Goal: Information Seeking & Learning: Learn about a topic

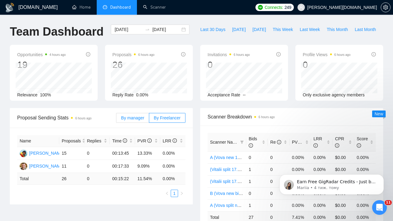
click at [129, 118] on span "By manager" at bounding box center [132, 117] width 23 height 5
click at [116, 119] on input "By manager" at bounding box center [116, 119] width 0 height 0
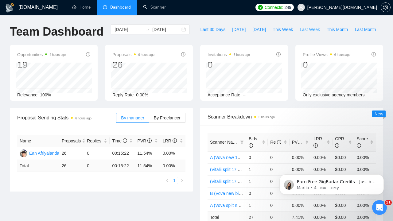
click at [311, 29] on span "Last Week" at bounding box center [310, 29] width 20 height 7
type input "[DATE]"
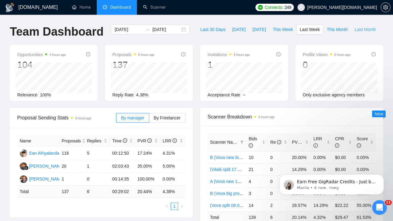
click at [371, 28] on span "Last Month" at bounding box center [364, 29] width 21 height 7
type input "[DATE]"
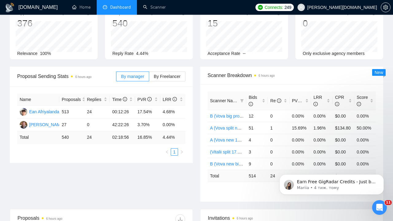
scroll to position [42, 0]
click at [167, 76] on span "By Freelancer" at bounding box center [167, 75] width 27 height 5
click at [149, 77] on input "By Freelancer" at bounding box center [149, 77] width 0 height 0
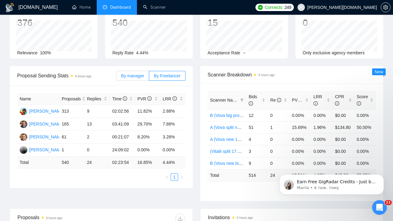
click at [132, 75] on span "By manager" at bounding box center [132, 75] width 23 height 5
click at [116, 77] on input "By manager" at bounding box center [116, 77] width 0 height 0
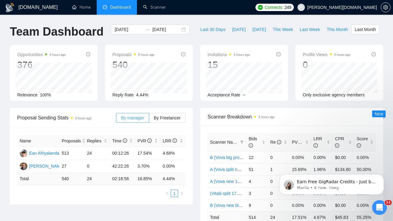
scroll to position [0, 0]
click at [118, 30] on input "[DATE]" at bounding box center [128, 29] width 28 height 7
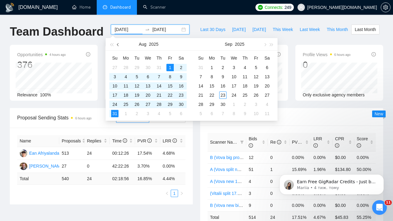
click at [118, 45] on span "button" at bounding box center [118, 44] width 3 height 3
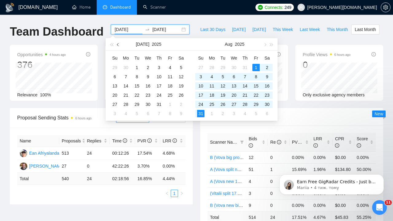
click at [118, 45] on span "button" at bounding box center [118, 44] width 3 height 3
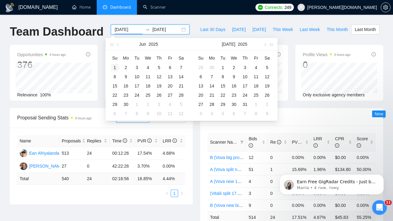
type input "[DATE]"
click at [115, 68] on div "1" at bounding box center [114, 67] width 7 height 7
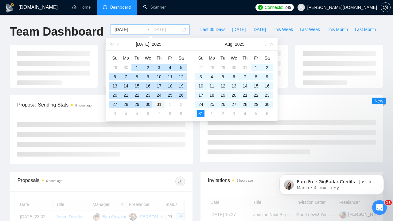
type input "[DATE]"
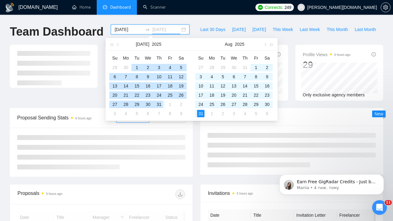
click at [159, 105] on div "31" at bounding box center [158, 104] width 7 height 7
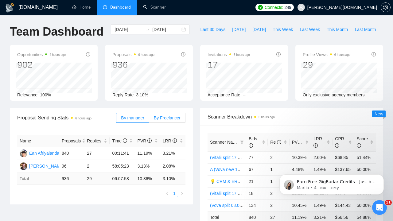
click at [162, 115] on span "By Freelancer" at bounding box center [167, 117] width 27 height 5
click at [149, 119] on input "By Freelancer" at bounding box center [149, 119] width 0 height 0
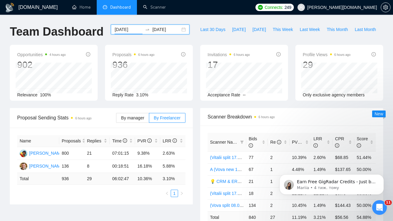
click at [123, 30] on input "[DATE]" at bounding box center [128, 29] width 28 height 7
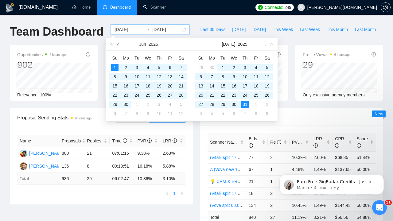
click at [118, 44] on span "button" at bounding box center [118, 44] width 3 height 3
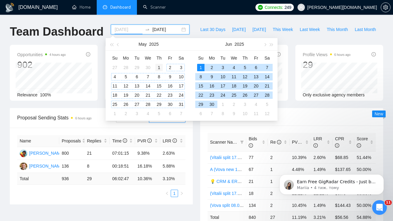
type input "[DATE]"
click at [159, 66] on div "1" at bounding box center [158, 67] width 7 height 7
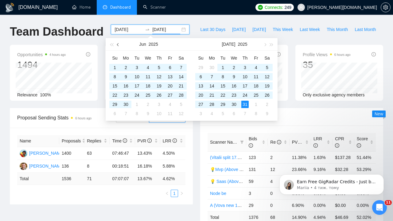
click at [117, 45] on span "button" at bounding box center [118, 44] width 3 height 3
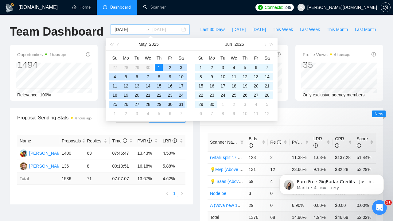
click at [183, 104] on div "31" at bounding box center [180, 104] width 7 height 7
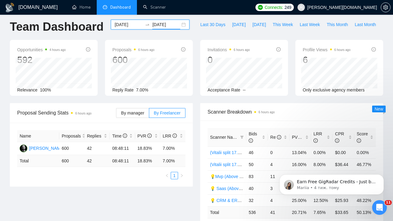
scroll to position [9, 0]
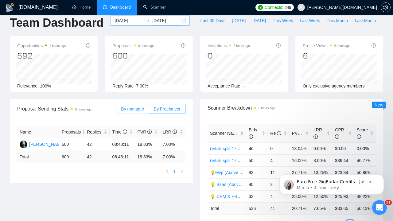
click at [131, 107] on span "By manager" at bounding box center [132, 108] width 23 height 5
click at [116, 110] on input "By manager" at bounding box center [116, 110] width 0 height 0
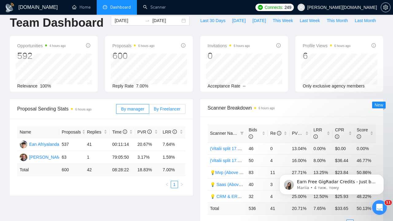
click at [162, 107] on span "By Freelancer" at bounding box center [167, 108] width 27 height 5
click at [149, 110] on input "By Freelancer" at bounding box center [149, 110] width 0 height 0
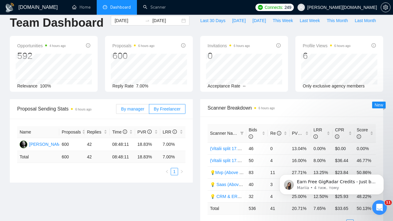
click at [135, 107] on span "By manager" at bounding box center [132, 108] width 23 height 5
click at [116, 110] on input "By manager" at bounding box center [116, 110] width 0 height 0
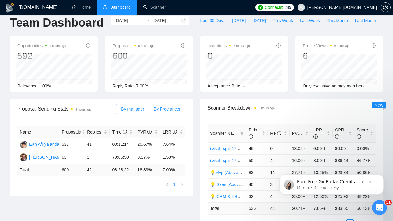
click at [162, 108] on span "By Freelancer" at bounding box center [167, 108] width 27 height 5
click at [149, 110] on input "By Freelancer" at bounding box center [149, 110] width 0 height 0
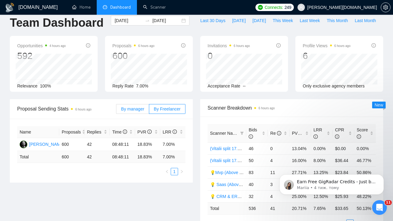
click at [134, 108] on span "By manager" at bounding box center [132, 108] width 23 height 5
click at [116, 110] on input "By manager" at bounding box center [116, 110] width 0 height 0
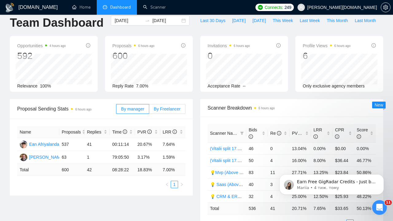
click at [164, 107] on span "By Freelancer" at bounding box center [167, 108] width 27 height 5
click at [149, 110] on input "By Freelancer" at bounding box center [149, 110] width 0 height 0
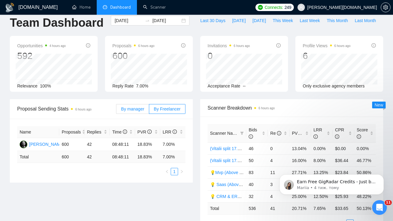
click at [137, 108] on span "By manager" at bounding box center [132, 108] width 23 height 5
click at [116, 110] on input "By manager" at bounding box center [116, 110] width 0 height 0
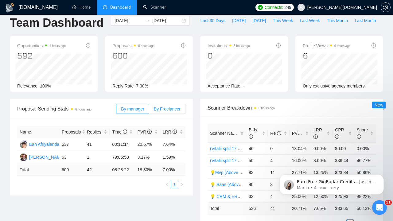
click at [161, 109] on span "By Freelancer" at bounding box center [167, 108] width 27 height 5
click at [149, 110] on input "By Freelancer" at bounding box center [149, 110] width 0 height 0
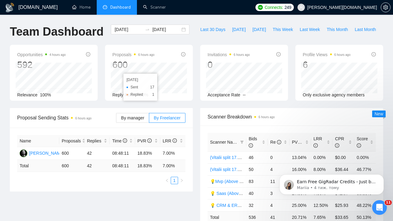
scroll to position [0, 0]
click at [165, 31] on input "[DATE]" at bounding box center [166, 29] width 28 height 7
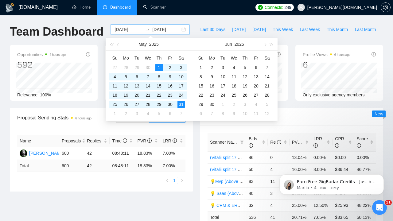
click at [121, 28] on input "[DATE]" at bounding box center [128, 29] width 28 height 7
click at [162, 29] on input "[DATE]" at bounding box center [166, 29] width 28 height 7
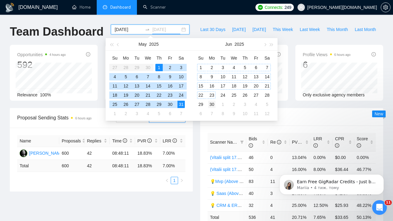
type input "[DATE]"
click at [215, 104] on div "30" at bounding box center [211, 104] width 7 height 7
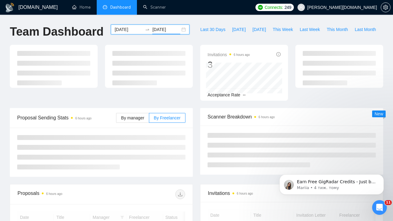
click at [122, 25] on div "[DATE] [DATE]" at bounding box center [150, 30] width 79 height 10
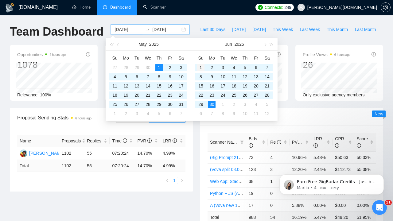
type input "[DATE]"
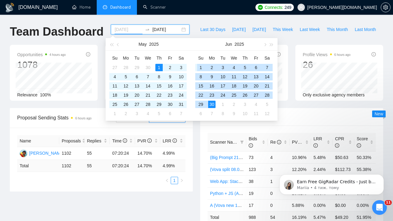
click at [200, 68] on div "1" at bounding box center [200, 67] width 7 height 7
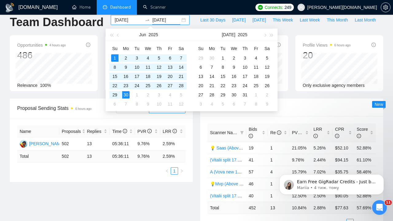
scroll to position [9, 0]
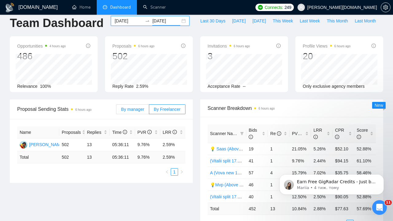
click at [132, 107] on span "By manager" at bounding box center [132, 109] width 23 height 5
click at [116, 111] on input "By manager" at bounding box center [116, 111] width 0 height 0
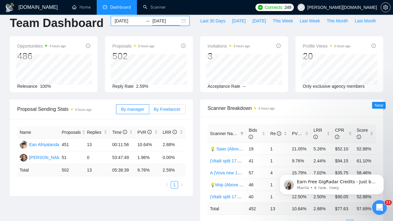
click at [165, 110] on span "By Freelancer" at bounding box center [167, 109] width 27 height 5
click at [149, 111] on input "By Freelancer" at bounding box center [149, 111] width 0 height 0
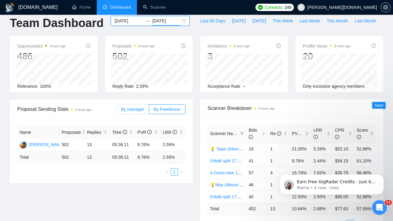
click at [137, 108] on span "By manager" at bounding box center [132, 109] width 23 height 5
click at [116, 111] on input "By manager" at bounding box center [116, 111] width 0 height 0
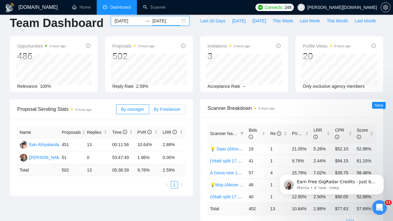
click at [161, 109] on span "By Freelancer" at bounding box center [167, 109] width 27 height 5
click at [149, 111] on input "By Freelancer" at bounding box center [149, 111] width 0 height 0
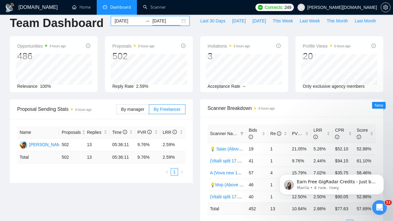
click at [120, 21] on input "[DATE]" at bounding box center [128, 20] width 28 height 7
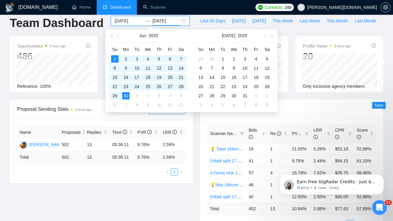
click at [157, 23] on input "[DATE]" at bounding box center [166, 20] width 28 height 7
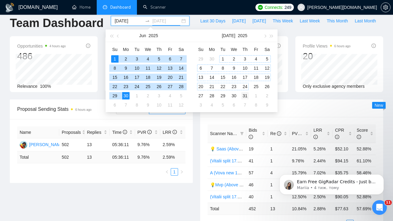
type input "[DATE]"
click at [245, 97] on div "31" at bounding box center [244, 95] width 7 height 7
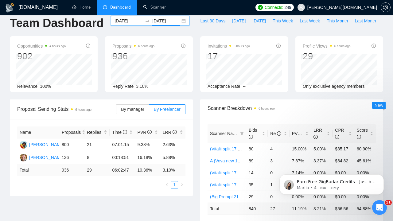
click at [128, 22] on input "[DATE]" at bounding box center [128, 20] width 28 height 7
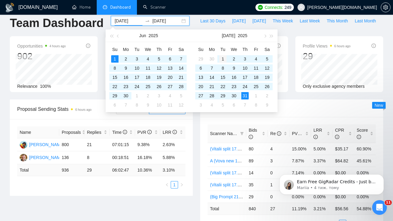
type input "[DATE]"
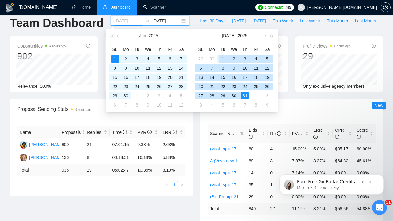
click at [225, 57] on div "1" at bounding box center [222, 58] width 7 height 7
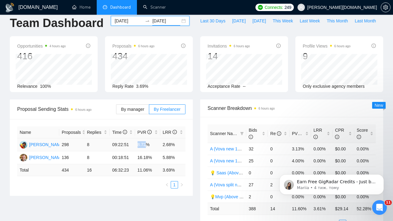
drag, startPoint x: 137, startPoint y: 143, endPoint x: 147, endPoint y: 145, distance: 10.4
click at [147, 145] on td "8.72%" at bounding box center [147, 144] width 25 height 13
copy td "8.72"
drag, startPoint x: 163, startPoint y: 144, endPoint x: 174, endPoint y: 144, distance: 11.0
click at [174, 144] on td "2.68%" at bounding box center [172, 144] width 25 height 13
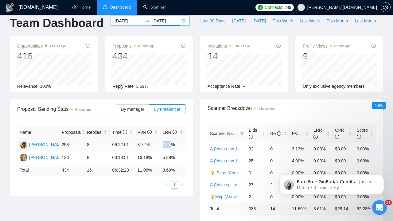
copy td "2.68"
click at [167, 22] on input "[DATE]" at bounding box center [166, 20] width 28 height 7
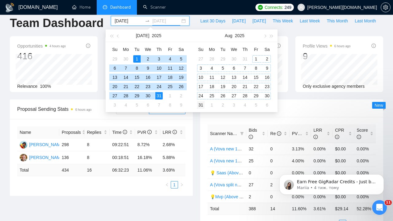
type input "[DATE]"
click at [204, 103] on div "31" at bounding box center [200, 104] width 7 height 7
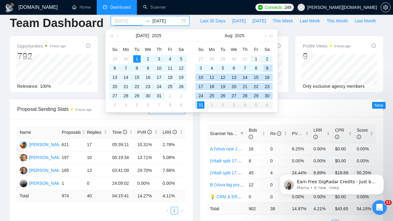
type input "[DATE]"
click at [256, 56] on div "1" at bounding box center [255, 58] width 7 height 7
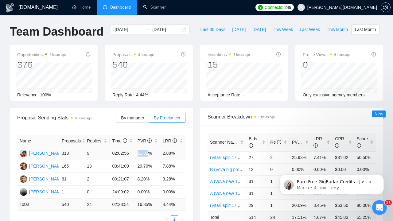
drag, startPoint x: 137, startPoint y: 153, endPoint x: 149, endPoint y: 154, distance: 12.0
click at [149, 154] on td "11.82%" at bounding box center [147, 153] width 25 height 13
copy td "11.82"
drag, startPoint x: 162, startPoint y: 153, endPoint x: 171, endPoint y: 154, distance: 9.6
click at [171, 154] on td "2.88%" at bounding box center [172, 153] width 25 height 13
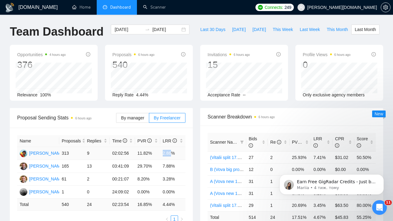
copy td "2.88"
click at [162, 31] on input "[DATE]" at bounding box center [166, 29] width 28 height 7
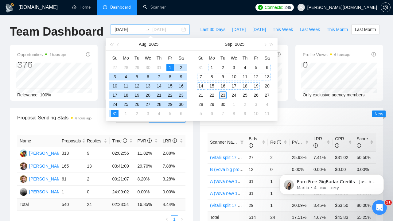
type input "[DATE]"
click at [224, 93] on div "23" at bounding box center [222, 94] width 7 height 7
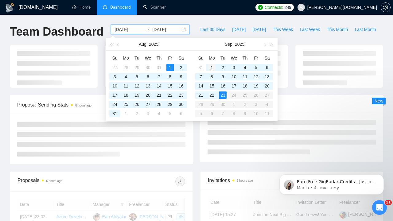
type input "[DATE]"
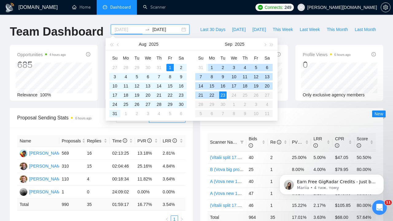
click at [211, 68] on div "1" at bounding box center [211, 67] width 7 height 7
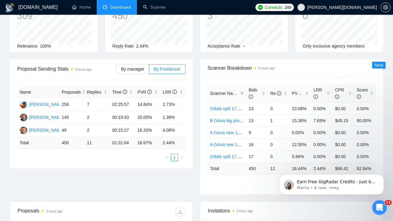
scroll to position [49, 0]
click at [128, 67] on span "By manager" at bounding box center [132, 68] width 23 height 5
click at [116, 70] on input "By manager" at bounding box center [116, 70] width 0 height 0
click at [168, 67] on span "By Freelancer" at bounding box center [167, 68] width 27 height 5
click at [149, 70] on input "By Freelancer" at bounding box center [149, 70] width 0 height 0
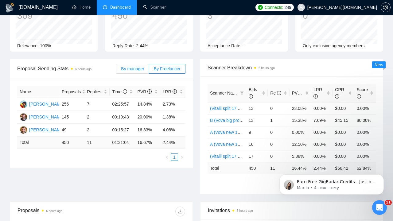
click at [131, 68] on span "By manager" at bounding box center [132, 68] width 23 height 5
click at [116, 70] on input "By manager" at bounding box center [116, 70] width 0 height 0
click at [171, 67] on span "By Freelancer" at bounding box center [167, 68] width 27 height 5
click at [149, 70] on input "By Freelancer" at bounding box center [149, 70] width 0 height 0
click at [135, 68] on span "By manager" at bounding box center [132, 68] width 23 height 5
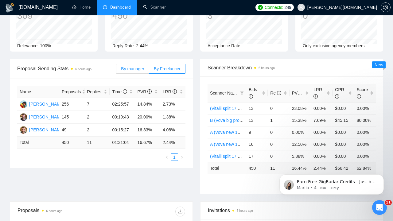
click at [116, 70] on input "By manager" at bounding box center [116, 70] width 0 height 0
click at [169, 68] on span "By Freelancer" at bounding box center [167, 68] width 27 height 5
click at [149, 70] on input "By Freelancer" at bounding box center [149, 70] width 0 height 0
drag, startPoint x: 138, startPoint y: 104, endPoint x: 148, endPoint y: 106, distance: 9.6
click at [148, 106] on td "14.84%" at bounding box center [147, 104] width 25 height 13
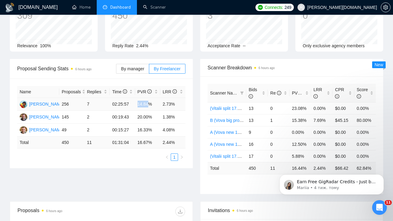
copy td "14.84"
drag, startPoint x: 163, startPoint y: 103, endPoint x: 172, endPoint y: 104, distance: 9.3
click at [172, 104] on td "2.73%" at bounding box center [172, 104] width 25 height 13
copy td "2.73"
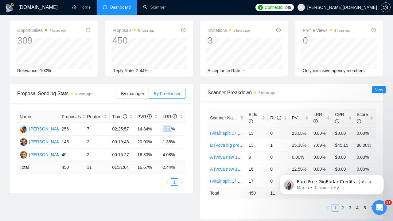
scroll to position [12, 0]
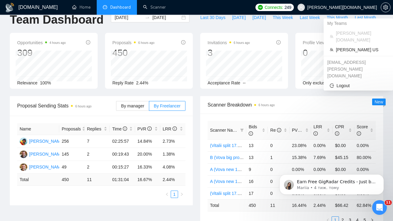
click at [361, 7] on span "[PERSON_NAME][DOMAIN_NAME]" at bounding box center [342, 7] width 70 height 0
click at [345, 46] on span "[PERSON_NAME] US" at bounding box center [361, 49] width 51 height 7
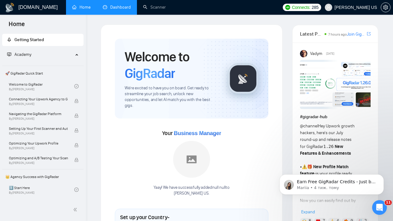
click at [118, 5] on link "Dashboard" at bounding box center [117, 7] width 28 height 5
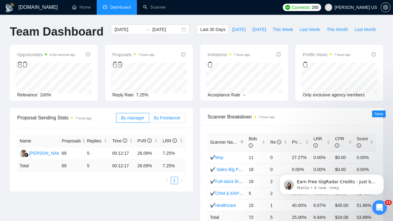
click at [172, 116] on span "By Freelancer" at bounding box center [167, 117] width 27 height 5
click at [149, 119] on input "By Freelancer" at bounding box center [149, 119] width 0 height 0
click at [126, 117] on span "By manager" at bounding box center [132, 117] width 23 height 5
click at [116, 119] on input "By manager" at bounding box center [116, 119] width 0 height 0
click at [162, 117] on span "By Freelancer" at bounding box center [167, 117] width 27 height 5
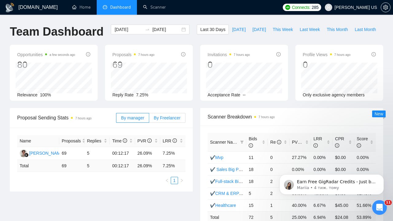
click at [149, 119] on input "By Freelancer" at bounding box center [149, 119] width 0 height 0
click at [134, 117] on span "By manager" at bounding box center [132, 117] width 23 height 5
click at [116, 119] on input "By manager" at bounding box center [116, 119] width 0 height 0
click at [163, 116] on span "By Freelancer" at bounding box center [167, 117] width 27 height 5
click at [149, 119] on input "By Freelancer" at bounding box center [149, 119] width 0 height 0
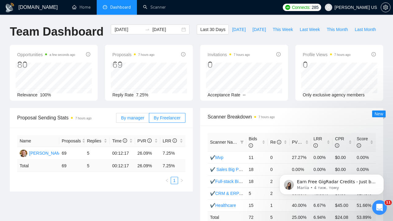
click at [137, 118] on span "By manager" at bounding box center [132, 117] width 23 height 5
click at [116, 119] on input "By manager" at bounding box center [116, 119] width 0 height 0
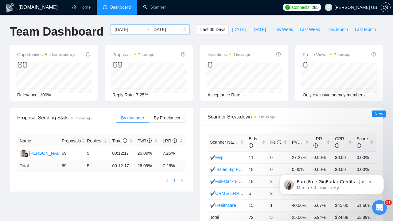
click at [154, 30] on input "[DATE]" at bounding box center [166, 29] width 28 height 7
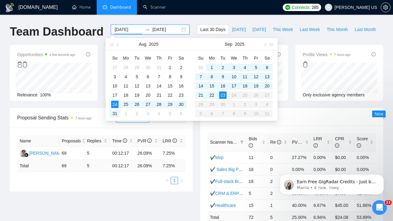
click at [129, 31] on input "[DATE]" at bounding box center [128, 29] width 28 height 7
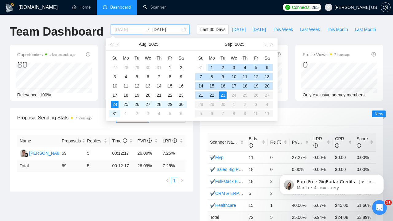
click at [214, 66] on div "1" at bounding box center [211, 67] width 7 height 7
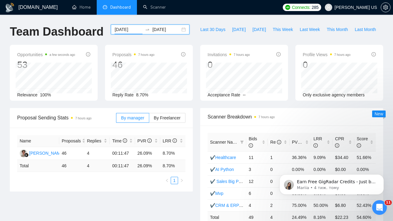
click at [130, 33] on div "[DATE] [DATE]" at bounding box center [150, 30] width 79 height 10
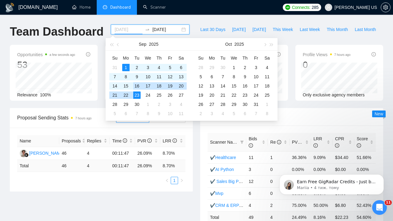
type input "[DATE]"
click at [169, 26] on div "[DATE] [DATE]" at bounding box center [150, 30] width 79 height 10
click at [161, 30] on input "[DATE]" at bounding box center [166, 29] width 28 height 7
click at [118, 43] on span "button" at bounding box center [118, 44] width 3 height 3
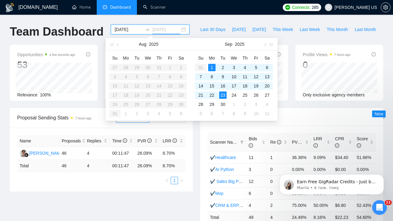
type input "[DATE]"
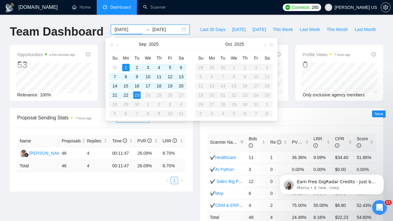
click at [128, 30] on input "[DATE]" at bounding box center [128, 29] width 28 height 7
click at [118, 44] on span "button" at bounding box center [118, 44] width 3 height 3
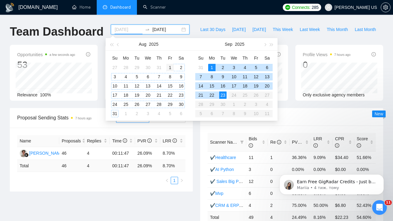
type input "[DATE]"
click at [171, 68] on div "1" at bounding box center [169, 67] width 7 height 7
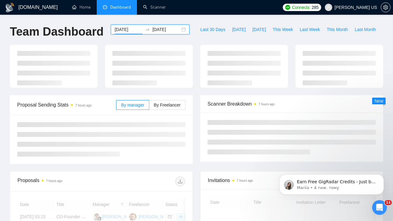
click at [161, 28] on input "[DATE]" at bounding box center [166, 29] width 28 height 7
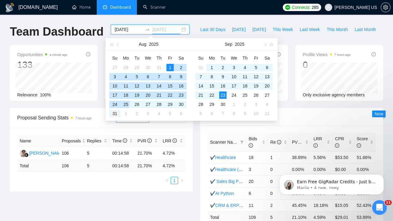
type input "[DATE]"
click at [118, 112] on div "31" at bounding box center [114, 113] width 7 height 7
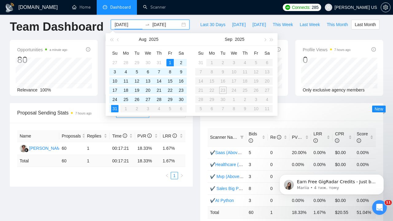
scroll to position [8, 0]
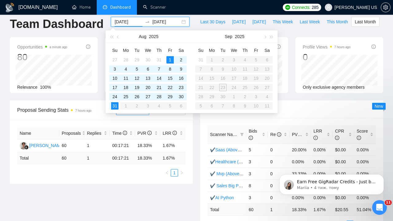
click at [103, 169] on ul "1" at bounding box center [101, 172] width 168 height 7
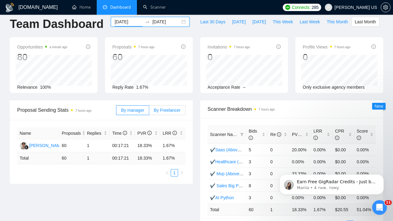
click at [163, 110] on span "By Freelancer" at bounding box center [167, 110] width 27 height 5
click at [149, 112] on input "By Freelancer" at bounding box center [149, 112] width 0 height 0
click at [134, 111] on span "By manager" at bounding box center [132, 110] width 23 height 5
click at [116, 112] on input "By manager" at bounding box center [116, 112] width 0 height 0
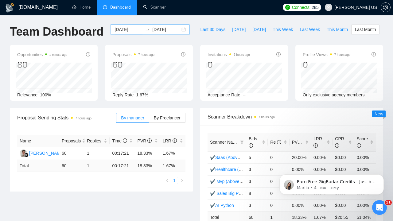
scroll to position [0, 0]
click at [128, 31] on input "[DATE]" at bounding box center [128, 29] width 28 height 7
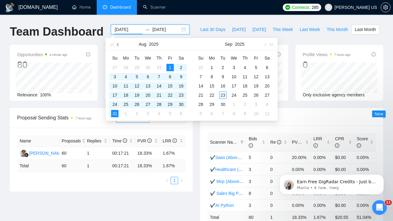
click at [118, 45] on span "button" at bounding box center [118, 44] width 3 height 3
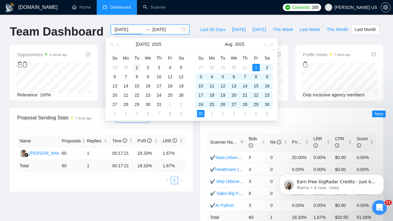
type input "[DATE]"
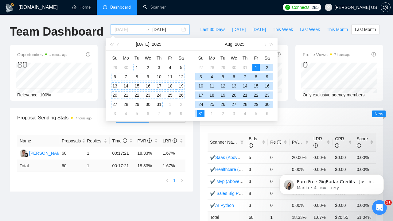
click at [138, 67] on div "1" at bounding box center [136, 67] width 7 height 7
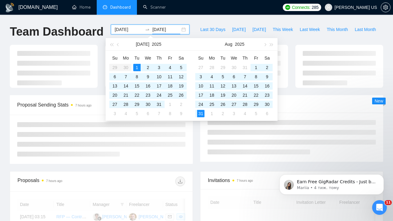
click at [166, 28] on input "[DATE]" at bounding box center [166, 29] width 28 height 7
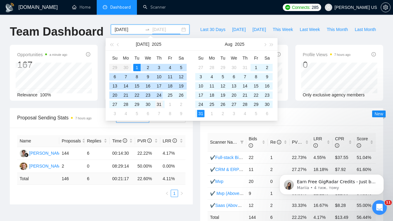
type input "[DATE]"
click at [161, 101] on div "31" at bounding box center [158, 104] width 7 height 7
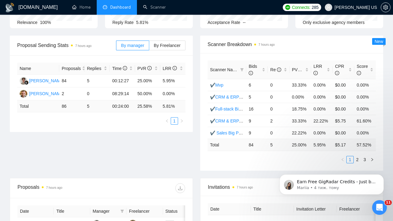
scroll to position [73, 0]
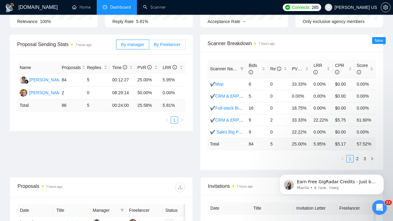
click at [167, 44] on span "By Freelancer" at bounding box center [167, 44] width 27 height 5
click at [149, 46] on input "By Freelancer" at bounding box center [149, 46] width 0 height 0
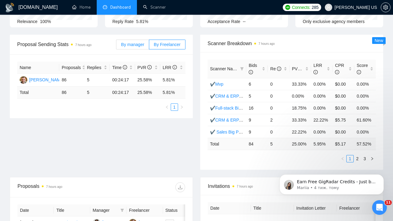
click at [133, 45] on span "By manager" at bounding box center [132, 44] width 23 height 5
click at [116, 46] on input "By manager" at bounding box center [116, 46] width 0 height 0
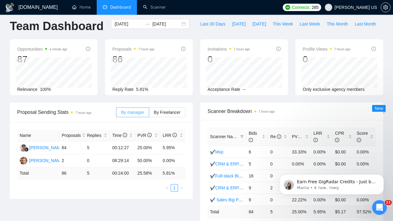
scroll to position [5, 0]
click at [117, 23] on input "[DATE]" at bounding box center [128, 24] width 28 height 7
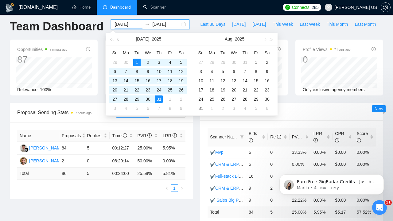
click at [119, 39] on span "button" at bounding box center [118, 39] width 3 height 3
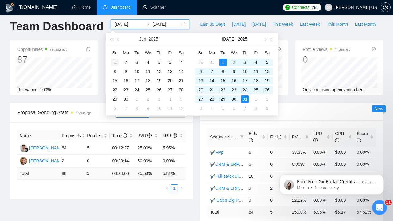
type input "[DATE]"
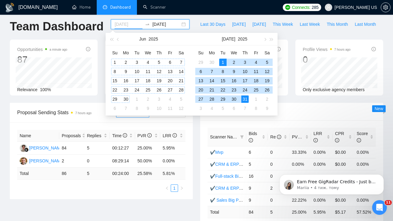
click at [114, 61] on div "1" at bounding box center [114, 62] width 7 height 7
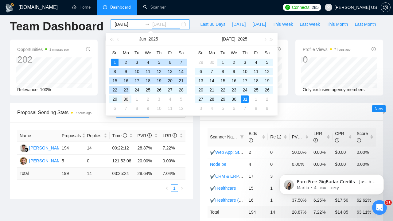
type input "[DATE]"
click at [125, 100] on div "30" at bounding box center [125, 98] width 7 height 7
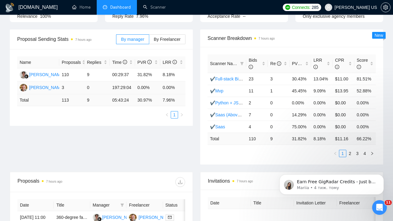
scroll to position [79, 0]
click at [162, 39] on span "By Freelancer" at bounding box center [167, 38] width 27 height 5
click at [149, 40] on input "By Freelancer" at bounding box center [149, 40] width 0 height 0
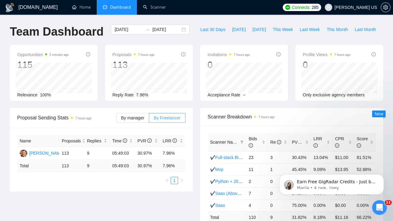
scroll to position [0, 0]
click at [125, 31] on input "[DATE]" at bounding box center [128, 29] width 28 height 7
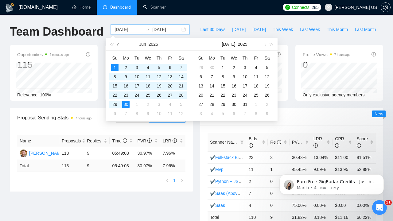
click at [119, 45] on span "button" at bounding box center [118, 44] width 3 height 3
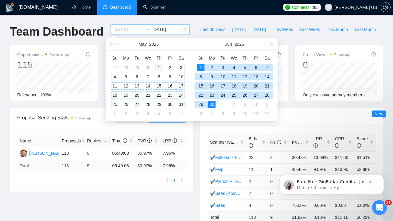
type input "[DATE]"
click at [157, 67] on div "1" at bounding box center [158, 67] width 7 height 7
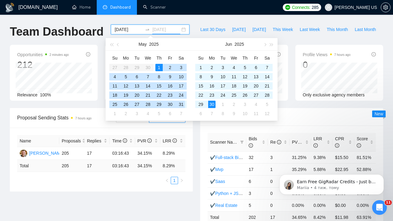
click at [184, 105] on div "31" at bounding box center [180, 104] width 7 height 7
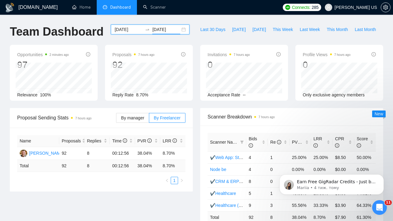
click at [159, 30] on input "[DATE]" at bounding box center [166, 29] width 28 height 7
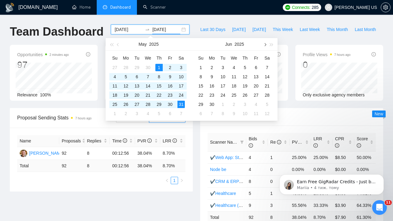
click at [266, 45] on span "button" at bounding box center [264, 44] width 3 height 3
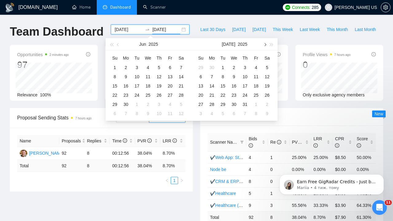
click at [266, 45] on span "button" at bounding box center [264, 44] width 3 height 3
type input "[DATE]"
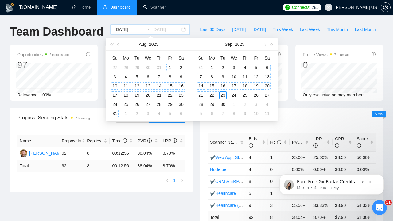
click at [223, 93] on div "23" at bounding box center [222, 94] width 7 height 7
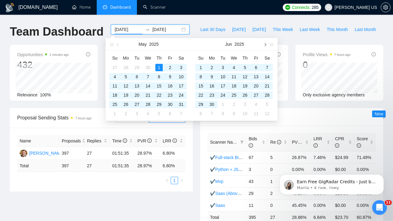
click at [265, 44] on button "button" at bounding box center [264, 44] width 7 height 12
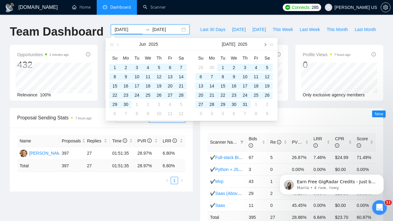
click at [265, 44] on button "button" at bounding box center [264, 44] width 7 height 12
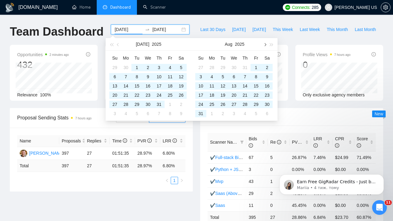
click at [265, 44] on button "button" at bounding box center [264, 44] width 7 height 12
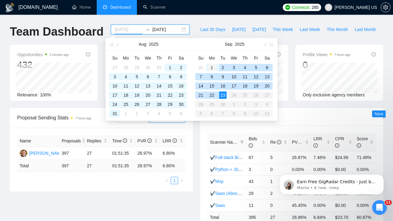
type input "[DATE]"
click at [210, 67] on div "1" at bounding box center [211, 67] width 7 height 7
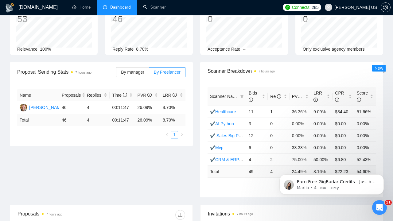
scroll to position [46, 0]
click at [272, 96] on span "Re" at bounding box center [275, 95] width 11 height 5
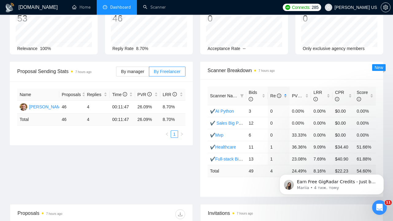
click at [272, 96] on span "Re" at bounding box center [275, 95] width 11 height 5
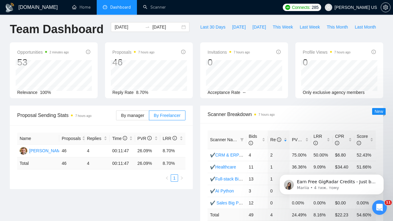
scroll to position [3, 0]
click at [152, 5] on link "Scanner" at bounding box center [154, 7] width 23 height 5
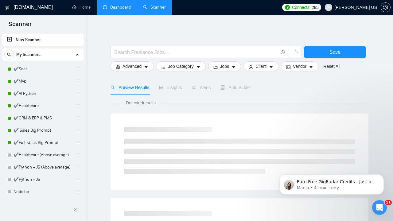
click at [117, 9] on link "Dashboard" at bounding box center [117, 7] width 28 height 5
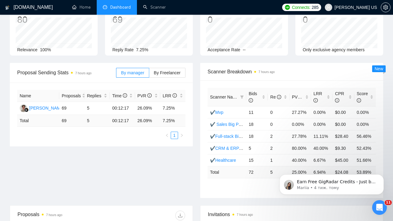
scroll to position [48, 0]
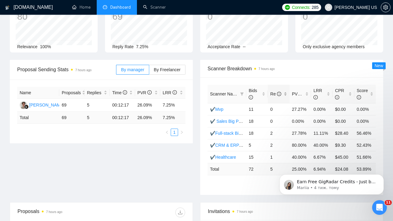
click at [271, 91] on span "Re" at bounding box center [275, 93] width 11 height 5
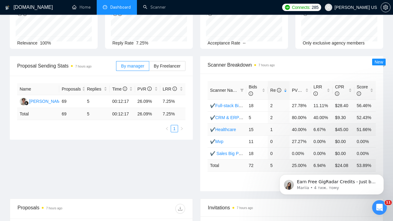
scroll to position [53, 0]
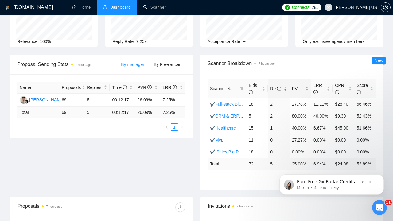
click at [294, 87] on span "PVR" at bounding box center [299, 88] width 14 height 5
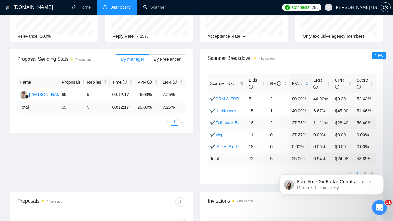
scroll to position [59, 0]
click at [319, 78] on span "LRR" at bounding box center [317, 83] width 9 height 12
click at [341, 78] on span "CPR" at bounding box center [339, 83] width 9 height 12
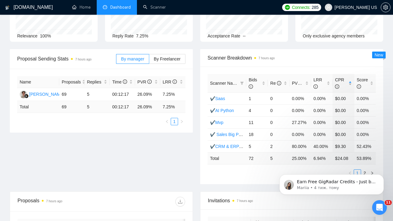
click at [341, 78] on span "CPR" at bounding box center [339, 83] width 9 height 12
click at [362, 172] on body "Earn Free GigRadar Credits - Just by Sharing Your Story! 💬 Want more credits fo…" at bounding box center [332, 183] width 118 height 38
click at [370, 172] on body "Earn Free GigRadar Credits - Just by Sharing Your Story! 💬 Want more credits fo…" at bounding box center [332, 183] width 118 height 38
click at [382, 175] on icon "Dismiss notification" at bounding box center [381, 175] width 3 height 3
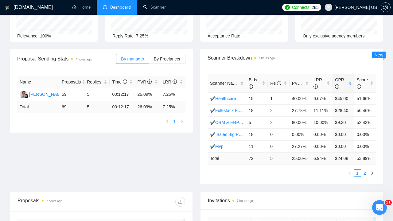
click at [365, 173] on link "2" at bounding box center [364, 173] width 7 height 7
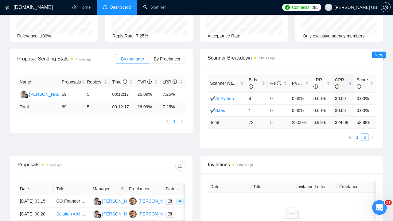
click at [357, 136] on link "1" at bounding box center [357, 137] width 7 height 7
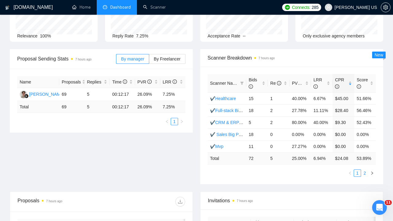
click at [366, 175] on link "2" at bounding box center [364, 173] width 7 height 7
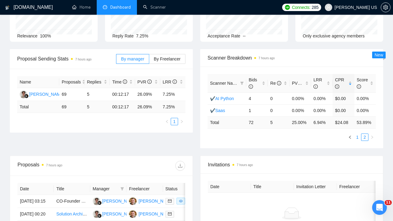
click at [357, 139] on link "1" at bounding box center [357, 137] width 7 height 7
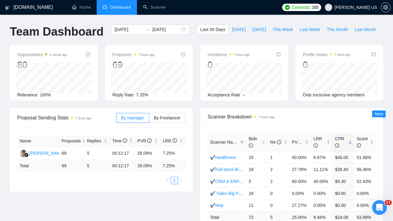
scroll to position [0, 0]
